Goal: Transaction & Acquisition: Purchase product/service

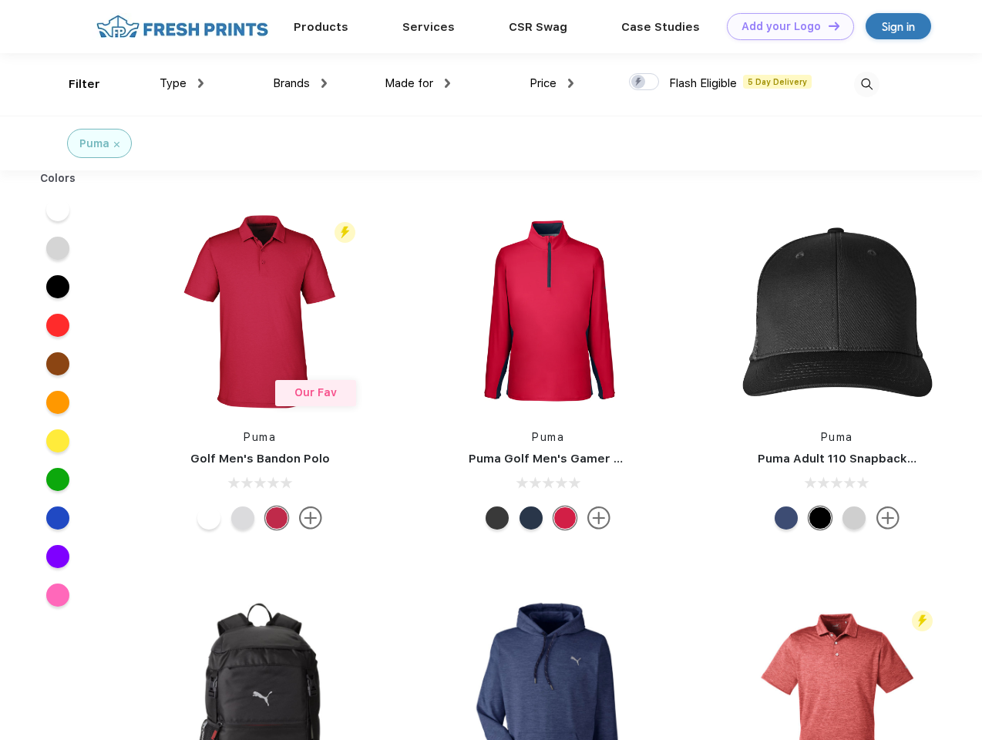
click at [785, 26] on link "Add your Logo Design Tool" at bounding box center [790, 26] width 127 height 27
click at [0, 0] on div "Design Tool" at bounding box center [0, 0] width 0 height 0
click at [827, 25] on link "Add your Logo Design Tool" at bounding box center [790, 26] width 127 height 27
click at [74, 84] on div "Filter" at bounding box center [85, 85] width 32 height 18
click at [182, 83] on span "Type" at bounding box center [173, 83] width 27 height 14
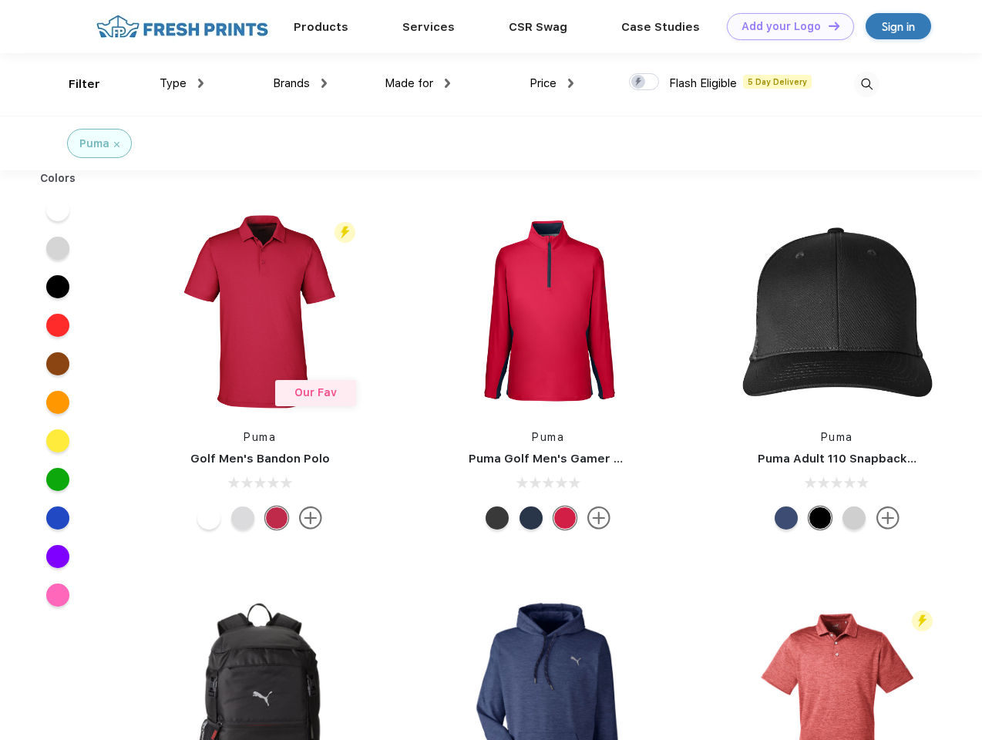
click at [300, 83] on span "Brands" at bounding box center [291, 83] width 37 height 14
click at [418, 83] on span "Made for" at bounding box center [409, 83] width 49 height 14
click at [552, 83] on span "Price" at bounding box center [542, 83] width 27 height 14
click at [644, 82] on div at bounding box center [644, 81] width 30 height 17
click at [639, 82] on input "checkbox" at bounding box center [634, 77] width 10 height 10
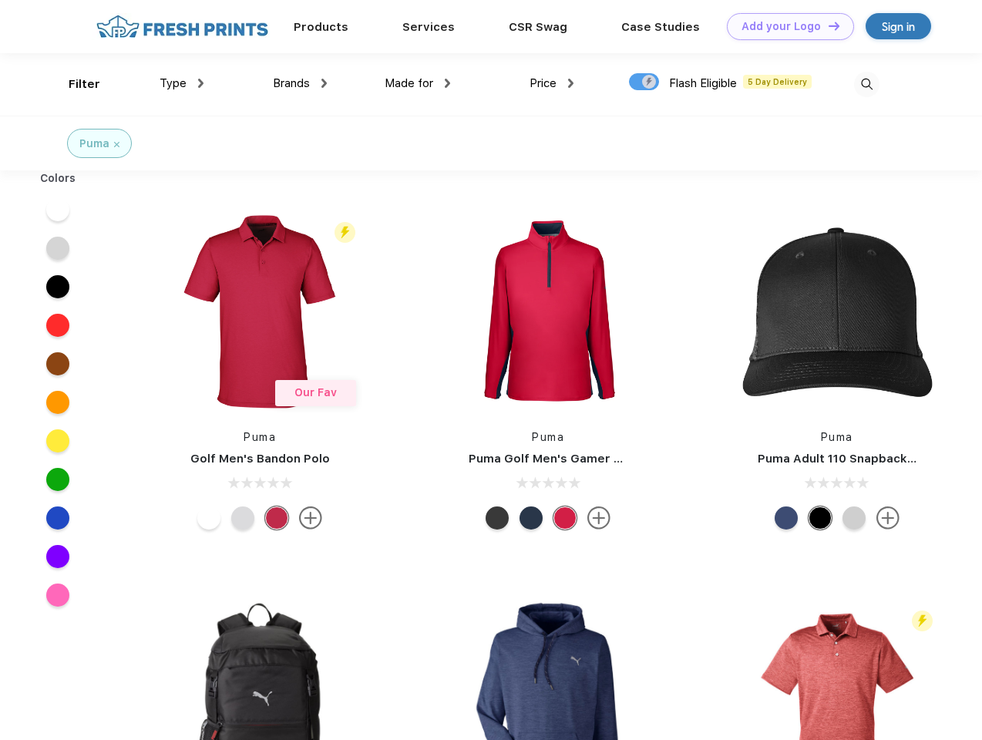
click at [866, 84] on img at bounding box center [866, 84] width 25 height 25
